Goal: Information Seeking & Learning: Learn about a topic

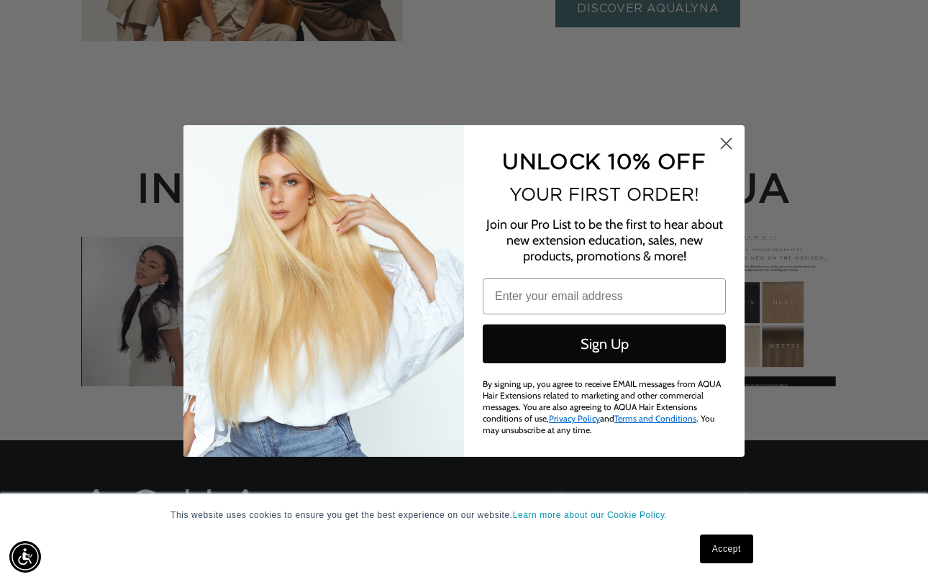
click at [726, 146] on circle "Close dialog" at bounding box center [726, 144] width 24 height 24
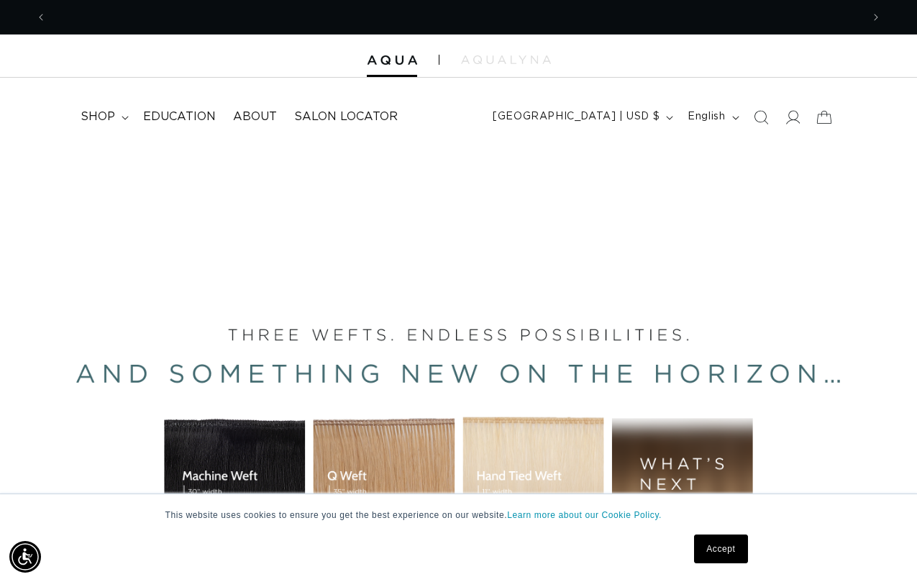
scroll to position [0, 1629]
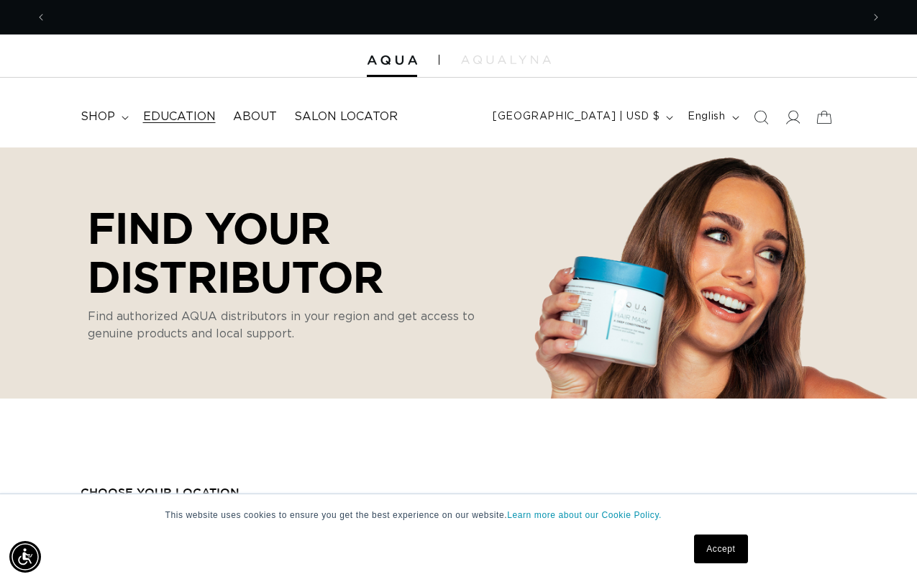
scroll to position [0, 1629]
click at [170, 113] on span "Education" at bounding box center [179, 116] width 73 height 15
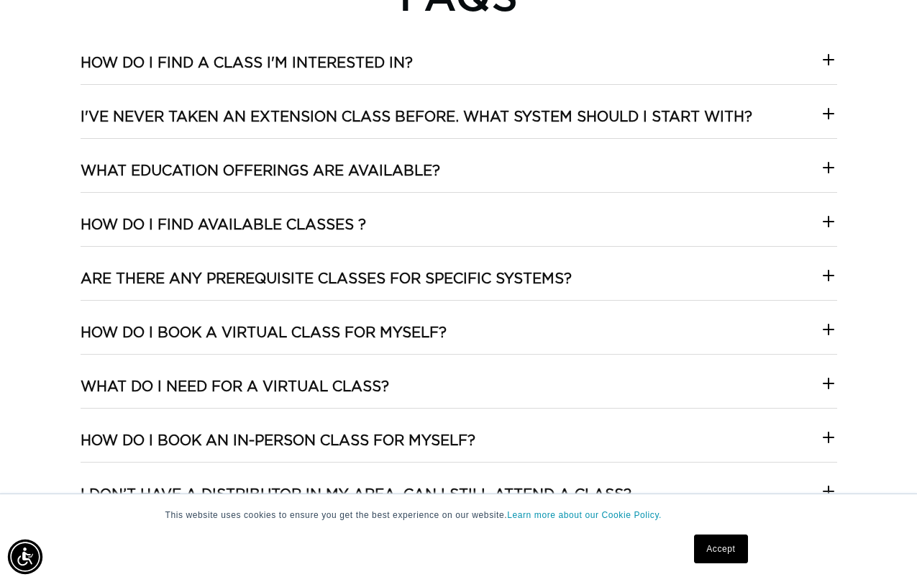
scroll to position [0, 1629]
